Goal: Connect with others: Connect with others

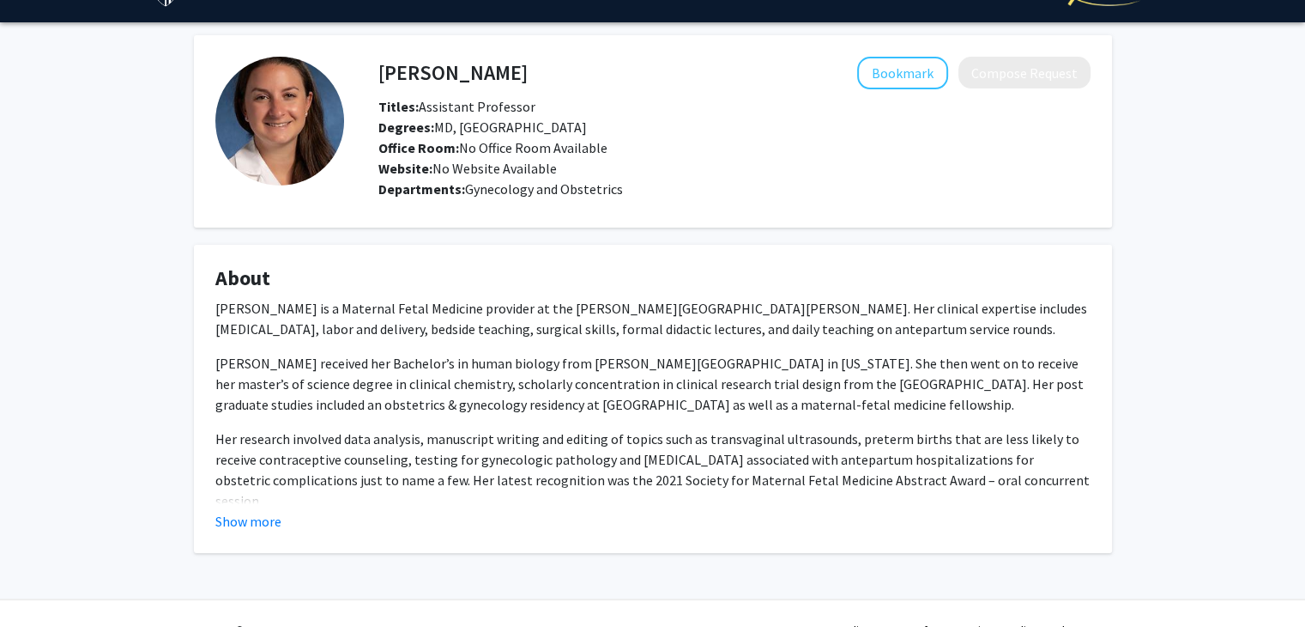
scroll to position [72, 0]
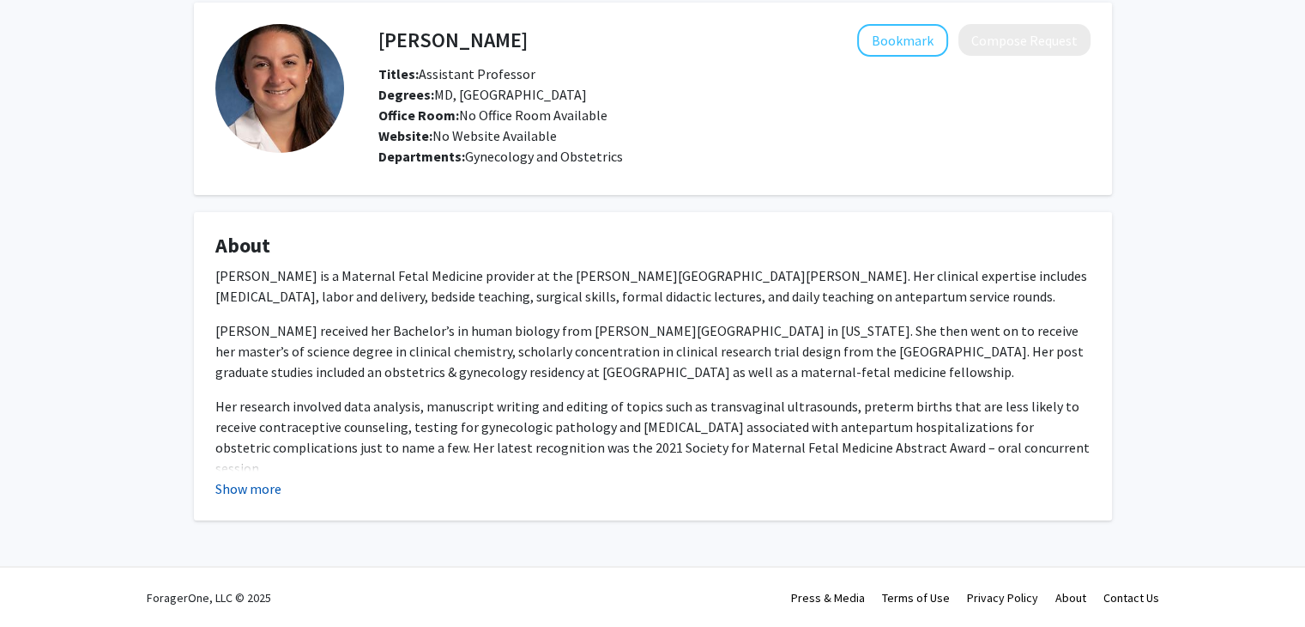
click at [265, 485] on button "Show more" at bounding box center [248, 488] width 66 height 21
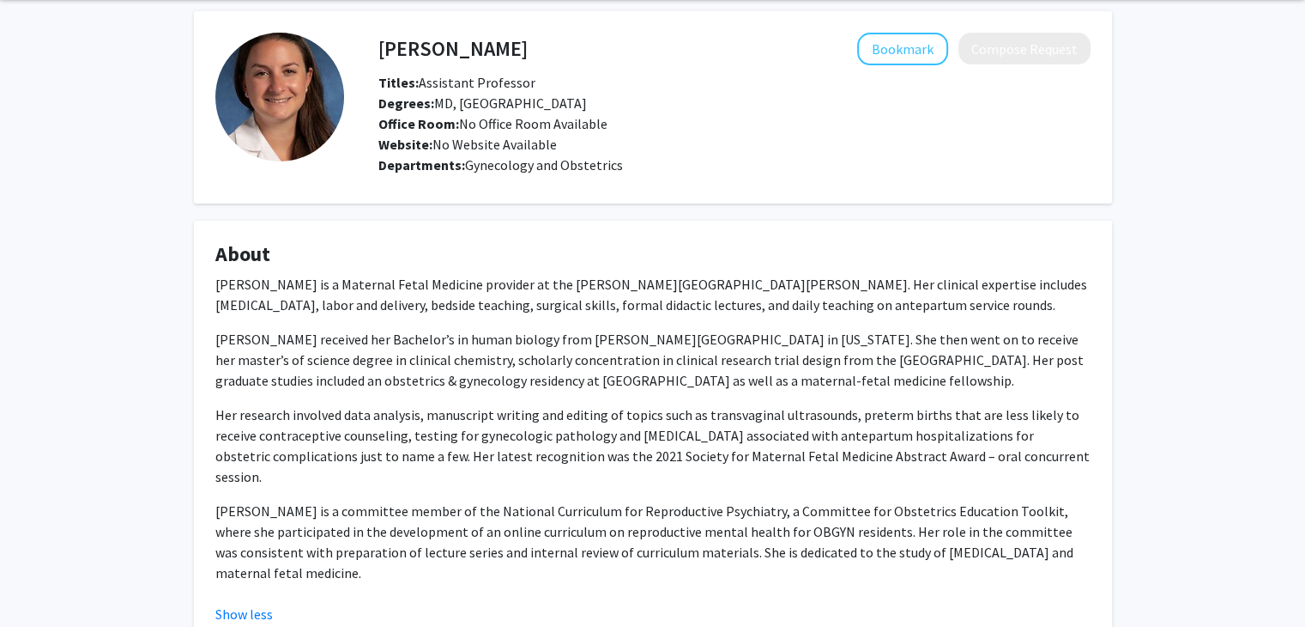
scroll to position [0, 0]
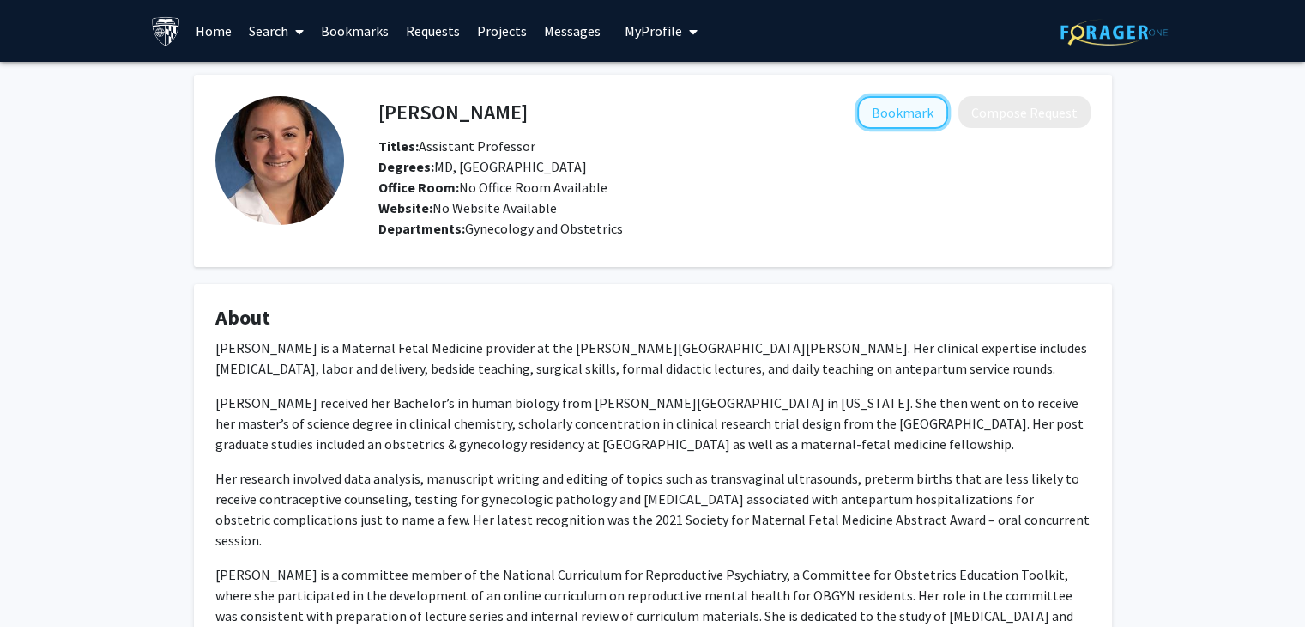
click at [903, 114] on button "Bookmark" at bounding box center [902, 112] width 91 height 33
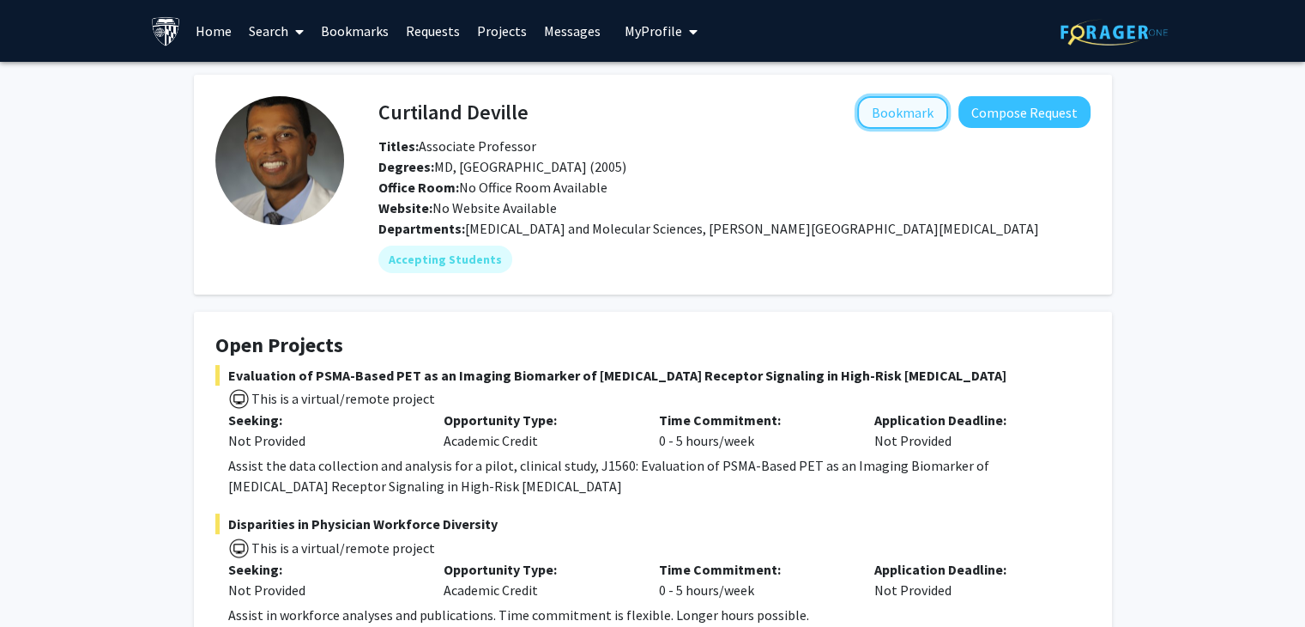
click at [896, 113] on button "Bookmark" at bounding box center [902, 112] width 91 height 33
